Goal: Task Accomplishment & Management: Complete application form

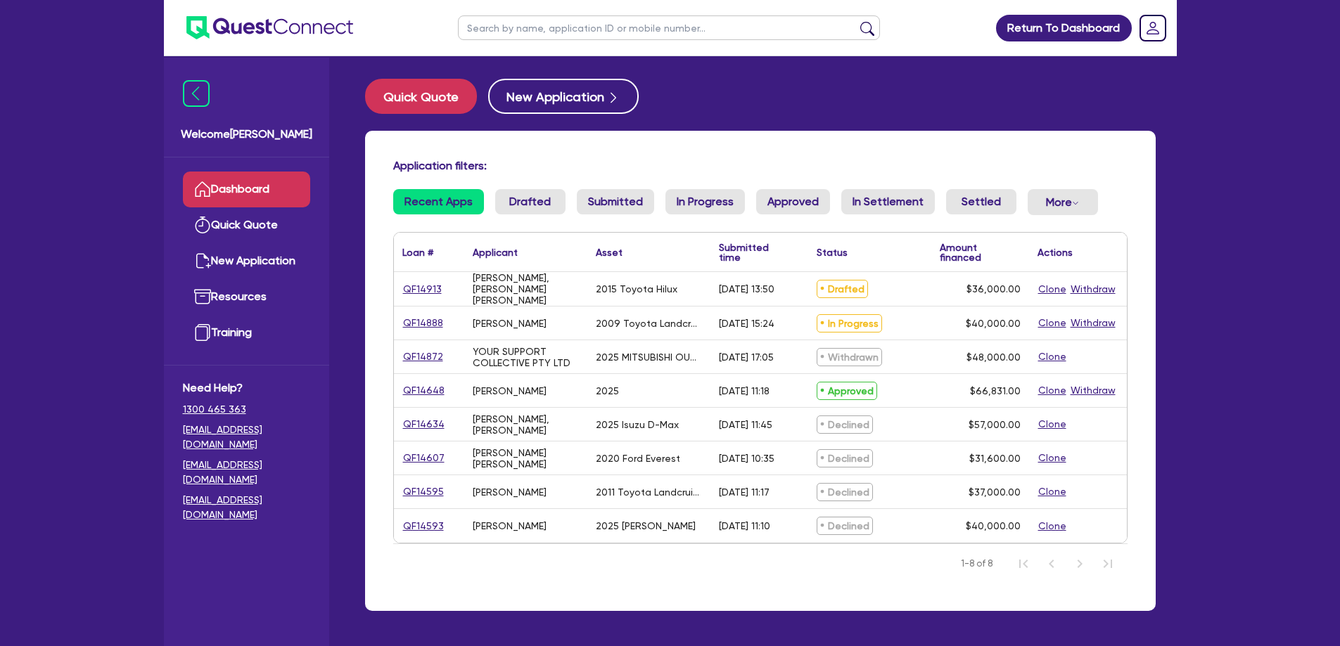
select select "CARS_AND_LIGHT_TRUCKS"
select select "VANS_AND_UTES"
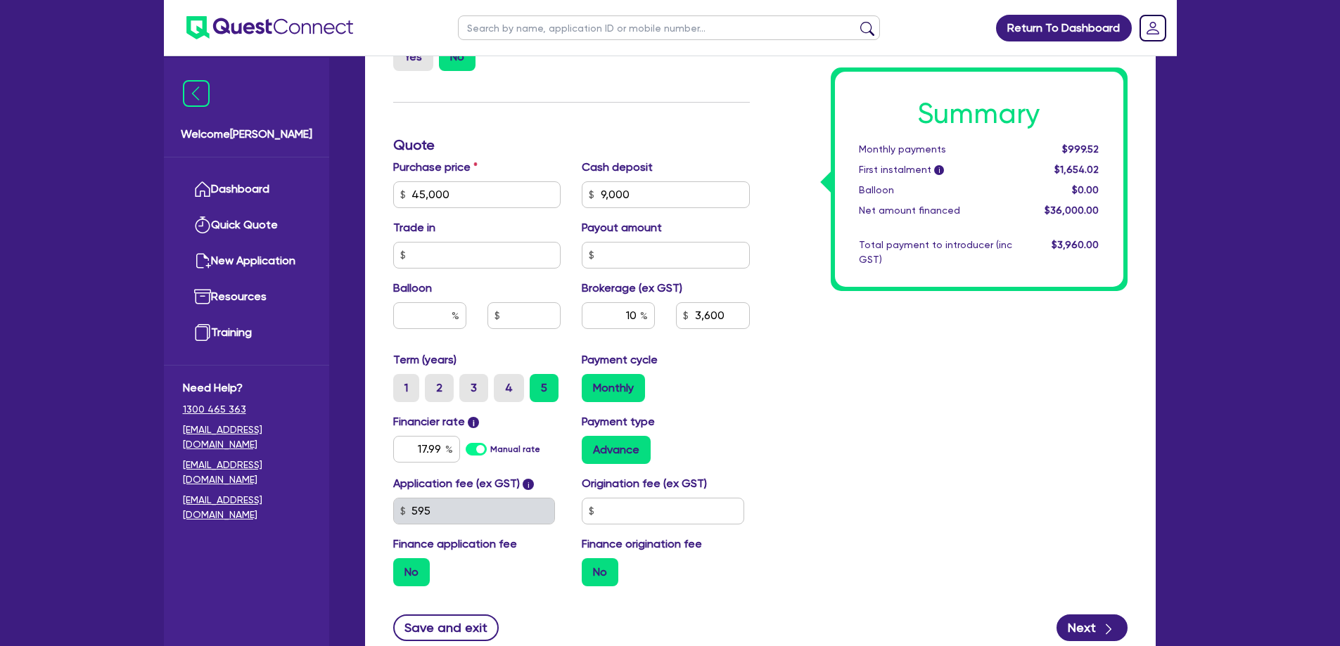
scroll to position [621, 0]
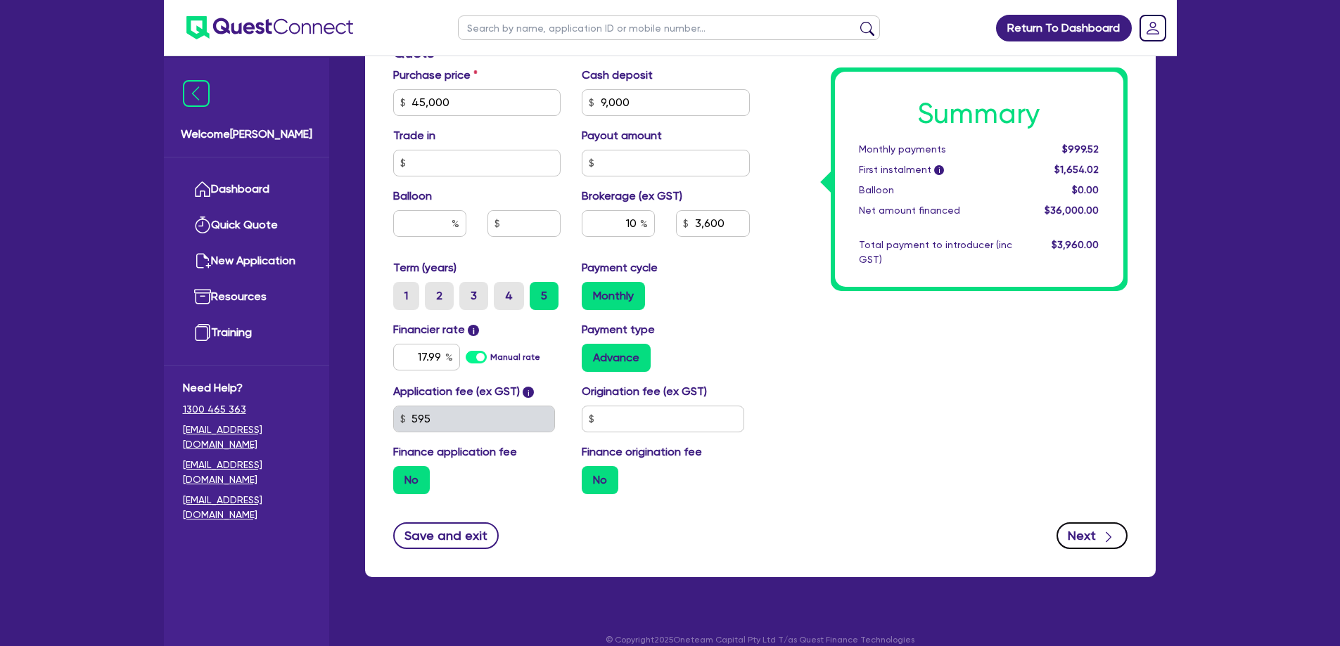
click at [1102, 530] on button "Next" at bounding box center [1091, 536] width 71 height 27
type input "45,000"
type input "9,000"
type input "3,600"
select select "SOLE_TRADER"
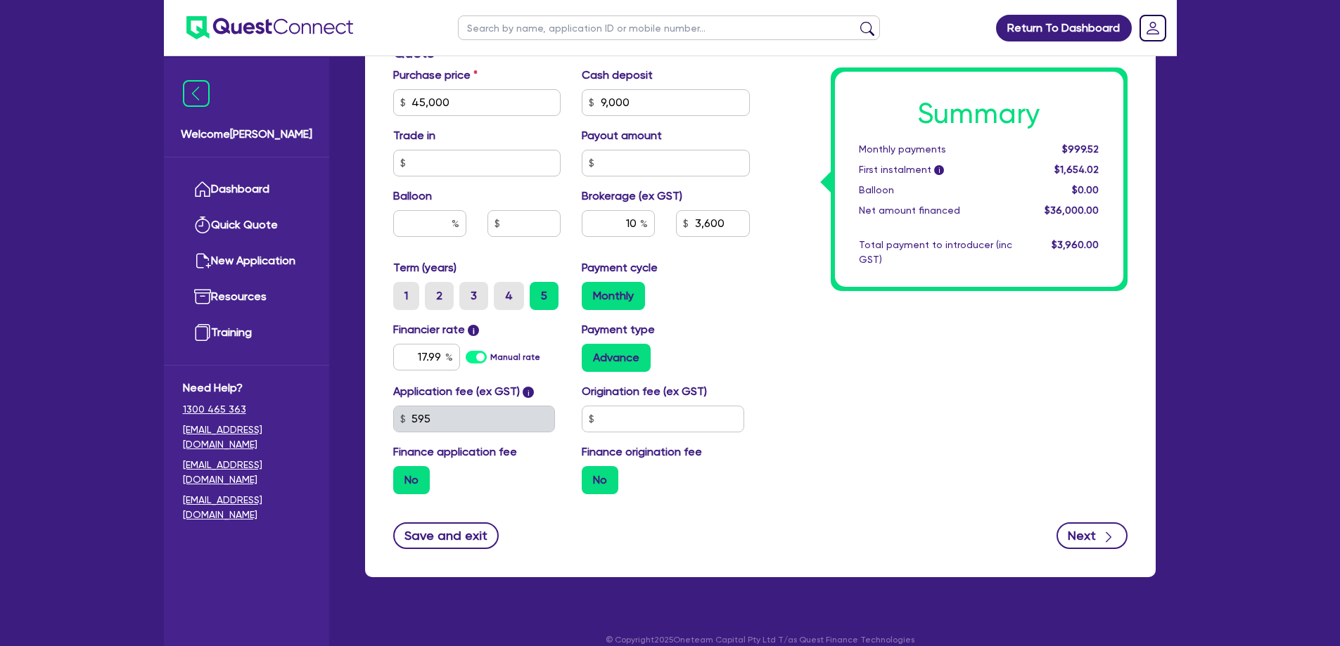
select select "AGRICULTURE"
select select "FARMERS"
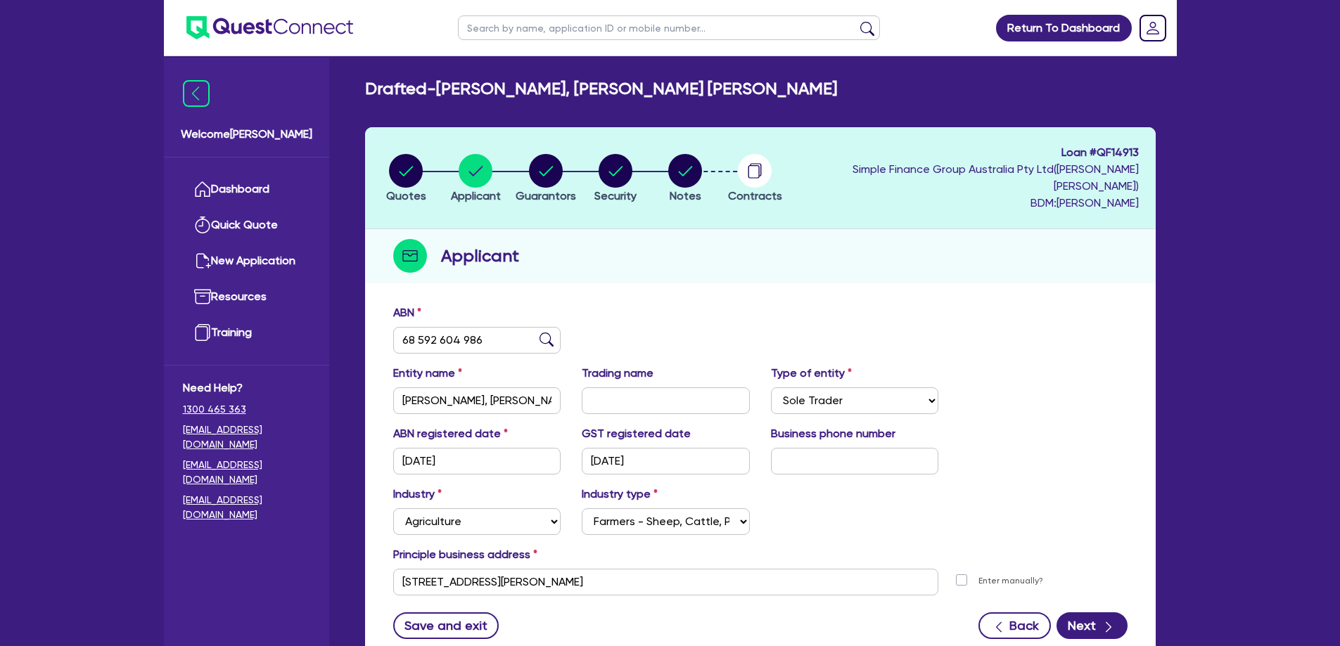
click at [1090, 593] on form "ABN 68 592 604 986 Entity name [PERSON_NAME], [PERSON_NAME] [PERSON_NAME] Tradi…" at bounding box center [760, 472] width 734 height 335
click at [1096, 613] on button "Next" at bounding box center [1091, 626] width 71 height 27
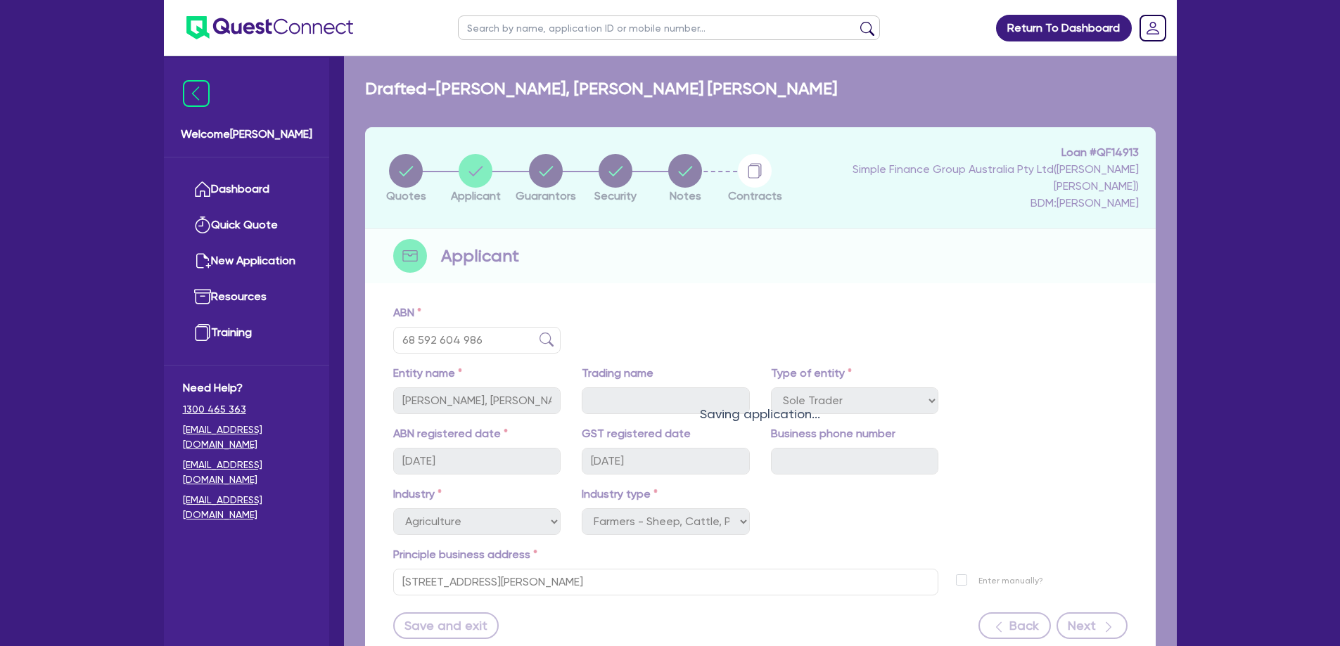
select select "MR"
select select "QLD"
select select "SINGLE"
select select "CASH"
select select "HOUSEHOLD_PERSONAL"
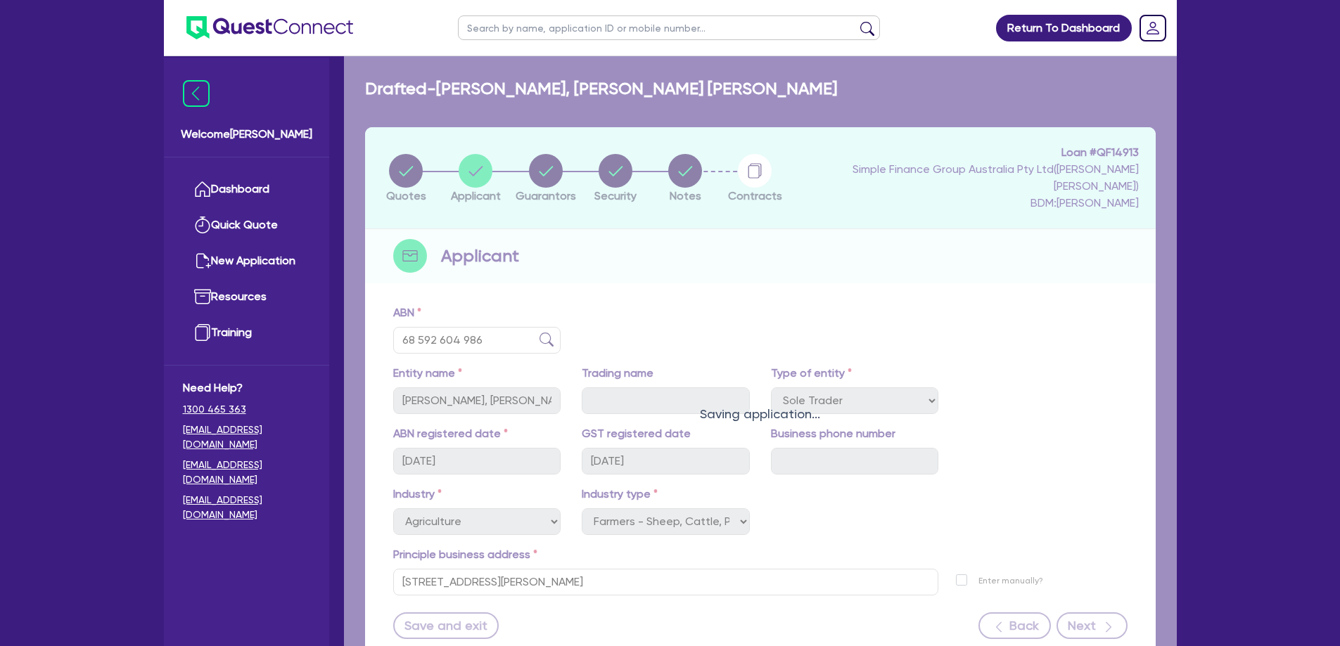
select select "EQUIPMENT"
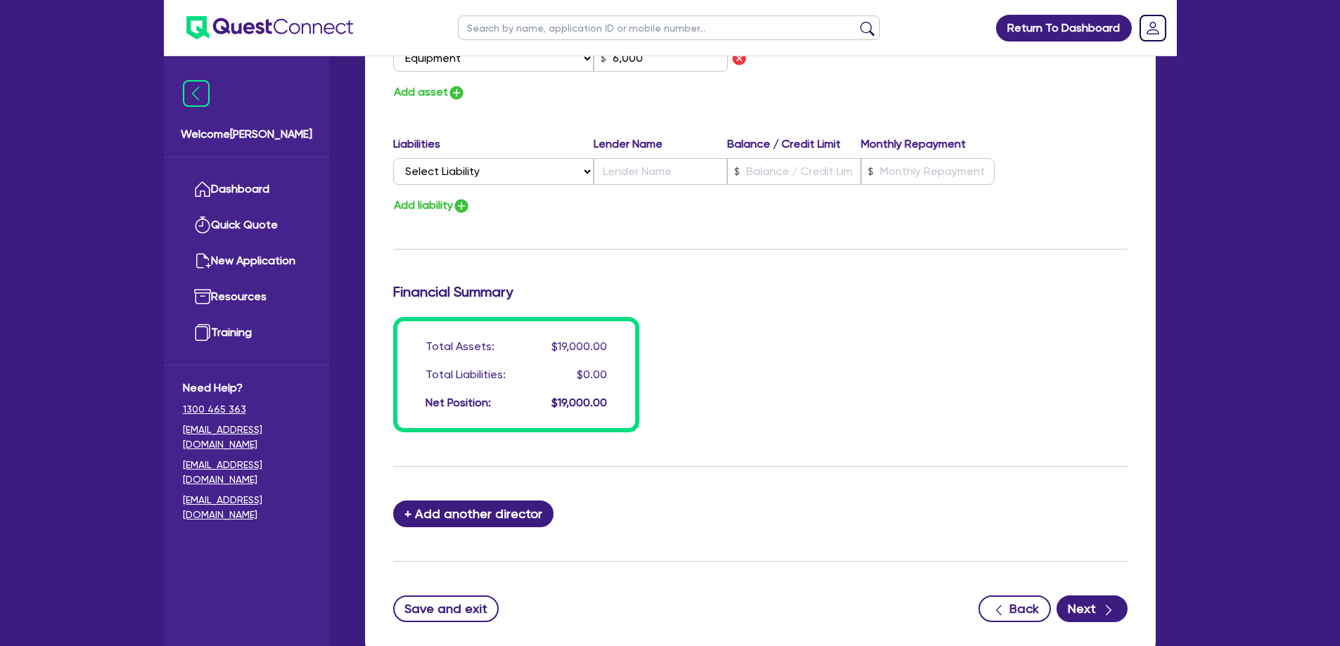
scroll to position [1050, 0]
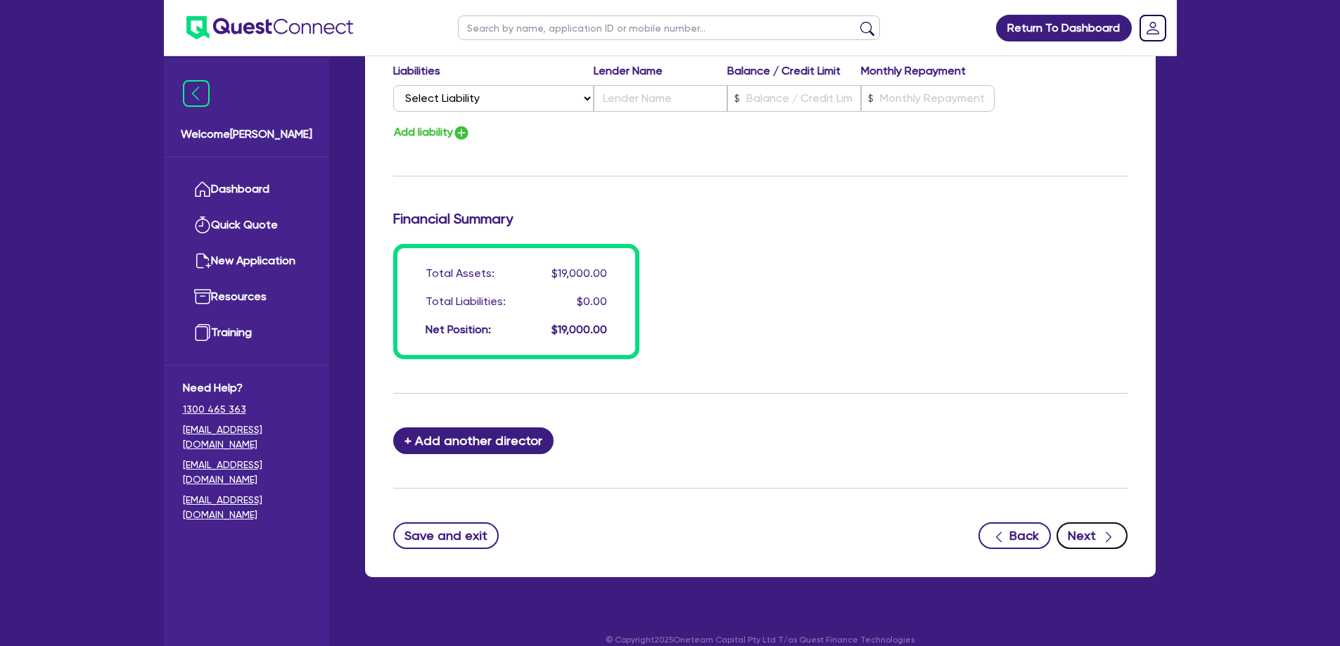
click at [1102, 530] on icon "button" at bounding box center [1108, 537] width 14 height 14
select select "CARS_AND_LIGHT_TRUCKS"
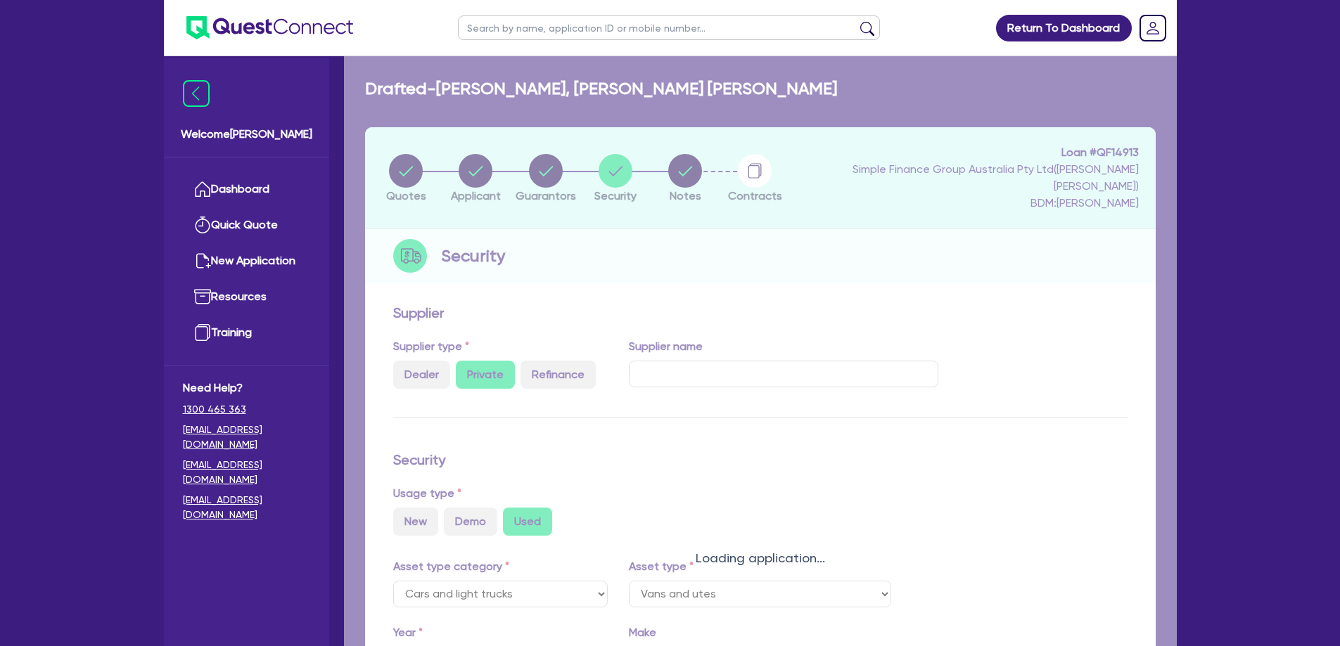
select select "VANS_AND_UTES"
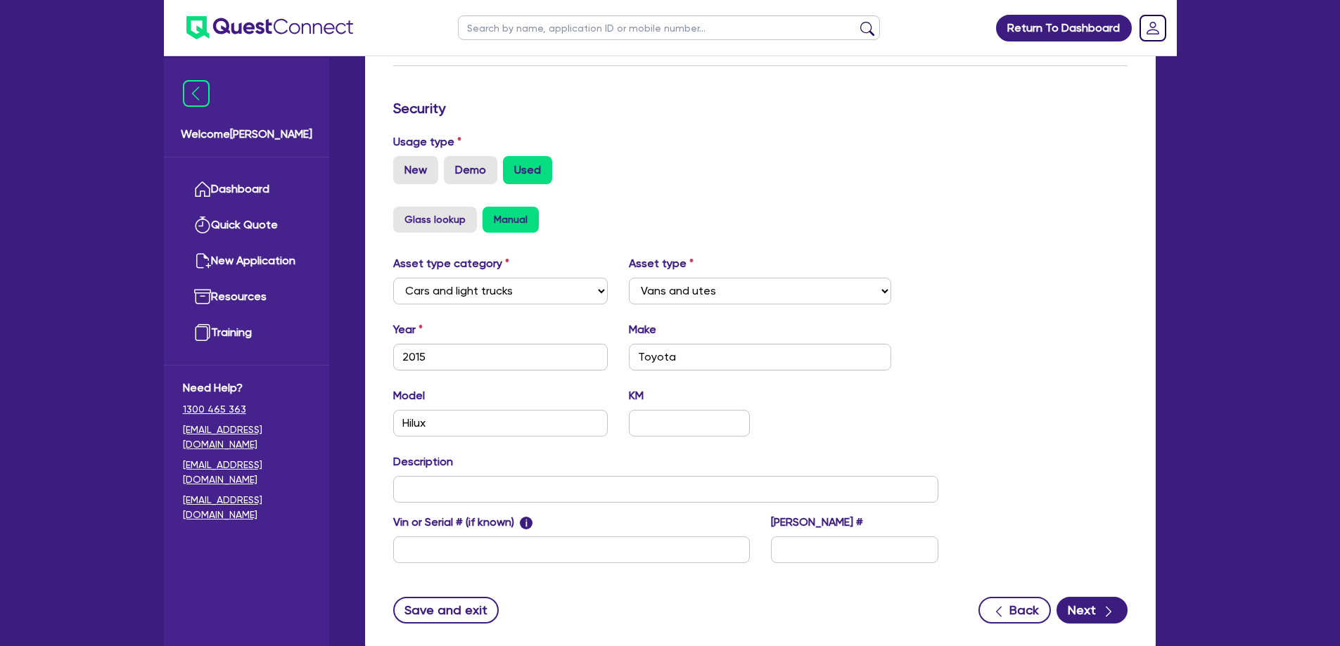
scroll to position [426, 0]
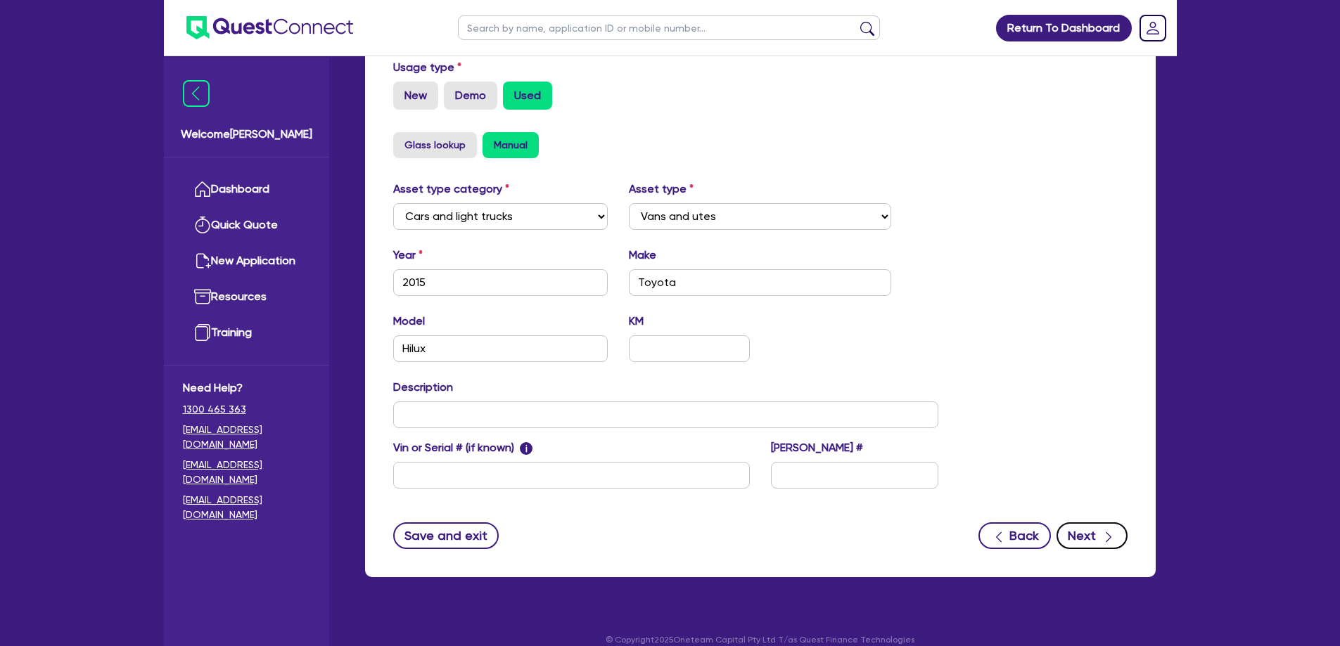
click at [1098, 523] on button "Next" at bounding box center [1091, 536] width 71 height 27
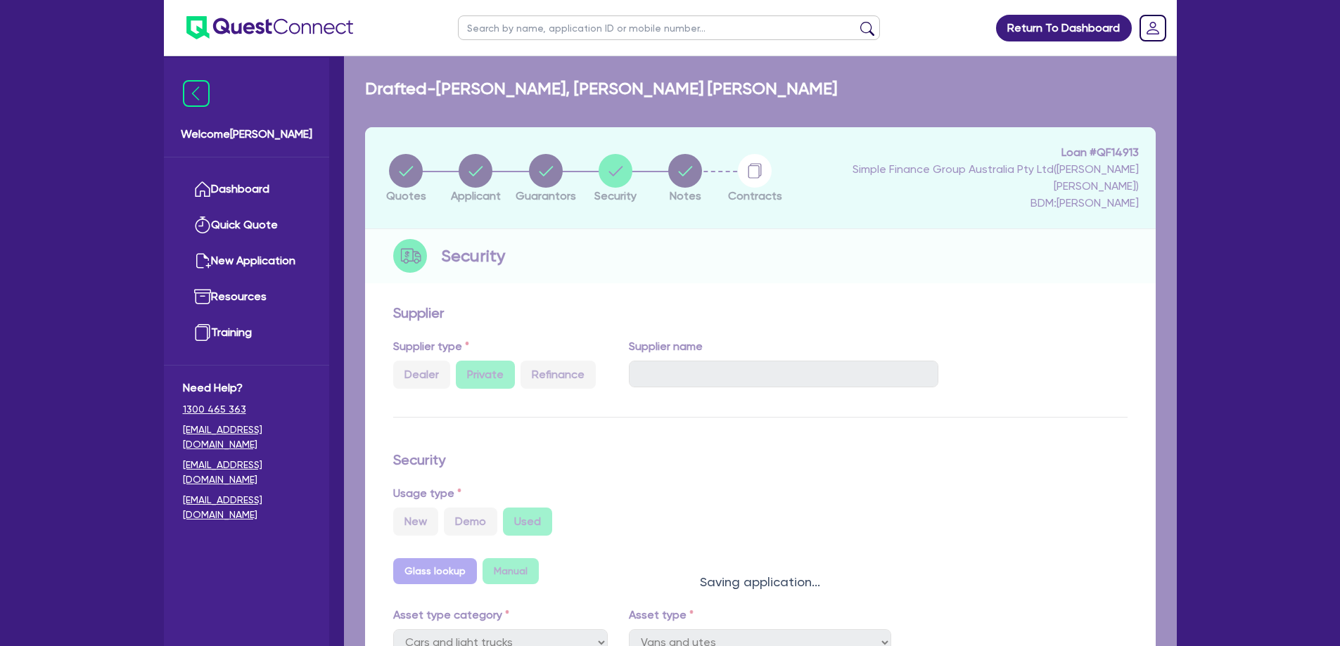
select select "Quest Finance - Own Book"
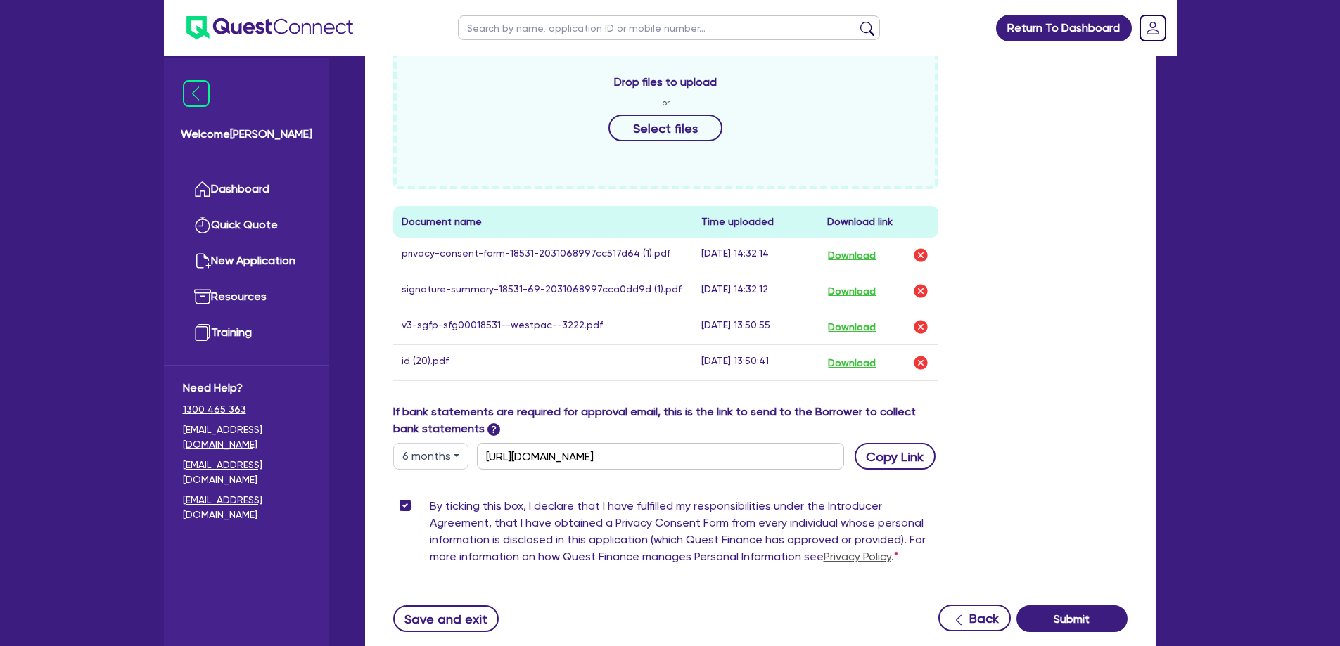
scroll to position [721, 0]
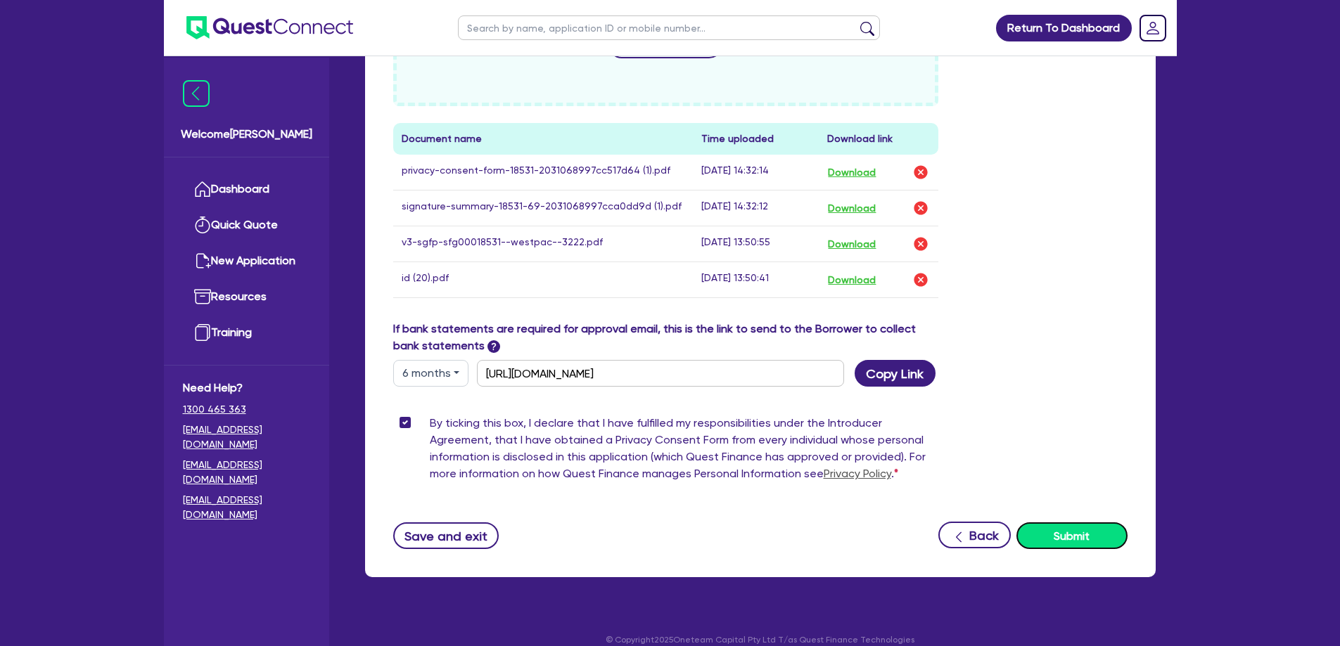
click at [1073, 523] on button "Submit" at bounding box center [1071, 536] width 111 height 27
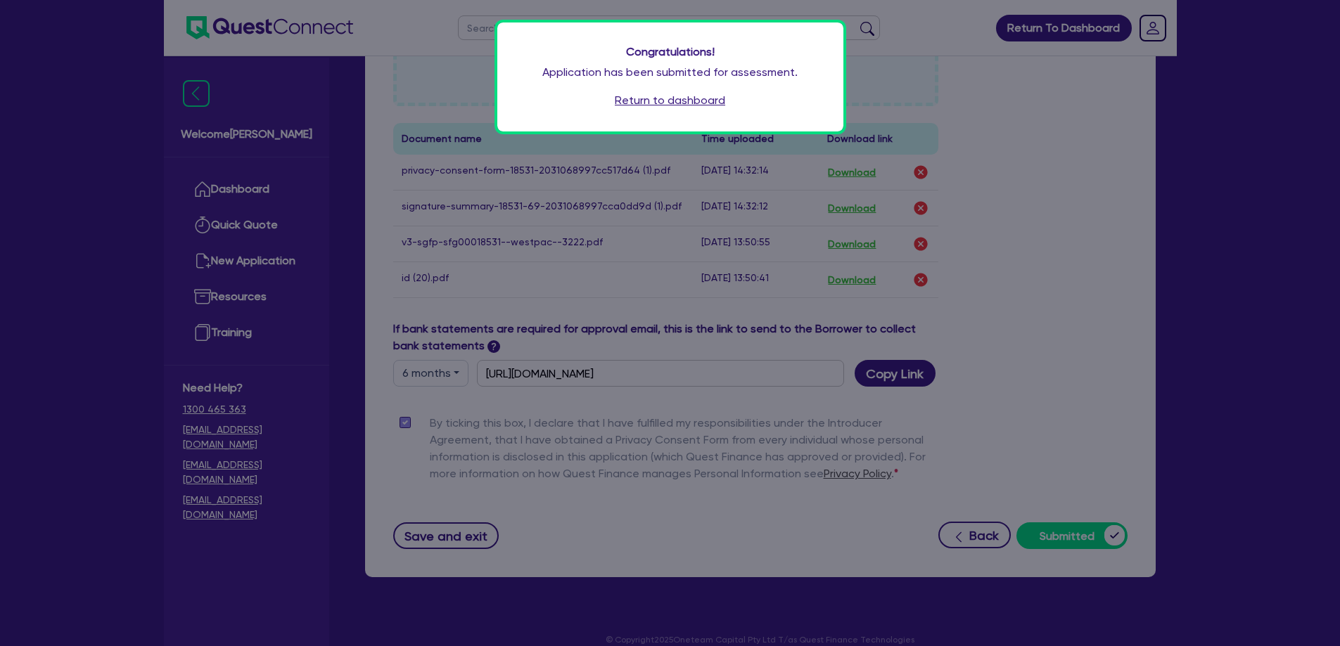
click at [685, 105] on link "Return to dashboard" at bounding box center [670, 100] width 110 height 17
